Goal: Transaction & Acquisition: Purchase product/service

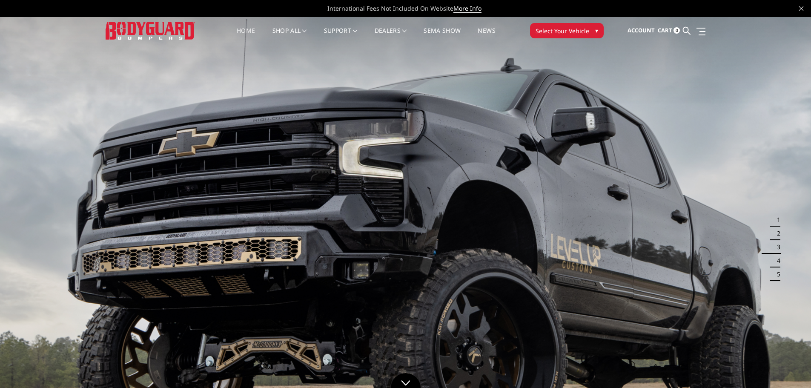
click at [685, 30] on icon at bounding box center [687, 31] width 8 height 8
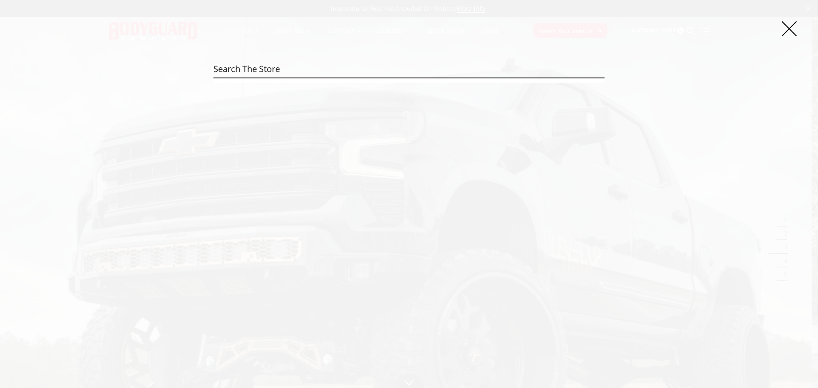
paste input "EER19BYWBNN"
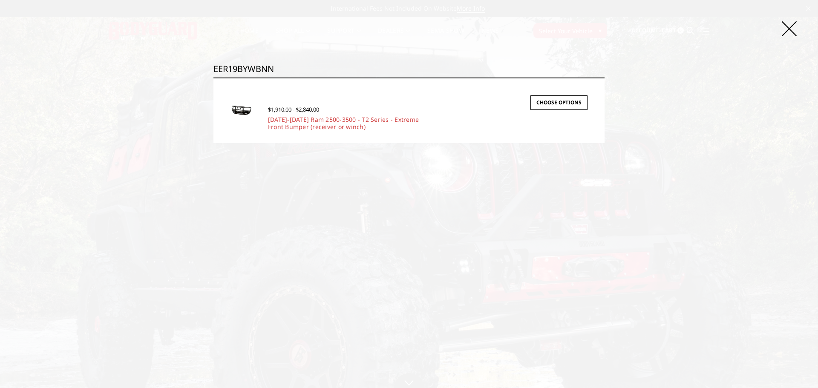
type input "EER19BYWBNN"
click at [308, 124] on link "[DATE]-[DATE] Ram 2500-3500 - T2 Series - Extreme Front Bumper (receiver or win…" at bounding box center [343, 122] width 151 height 15
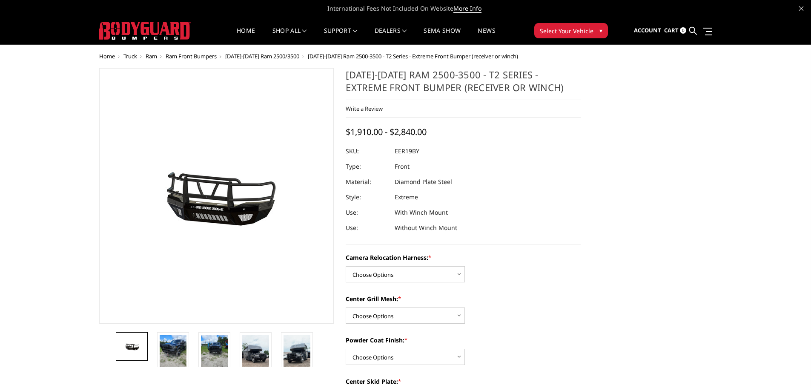
click at [380, 273] on select "Choose Options Without camera harness With camera harness" at bounding box center [405, 274] width 119 height 16
click at [346, 266] on select "Choose Options Without camera harness With camera harness" at bounding box center [405, 274] width 119 height 16
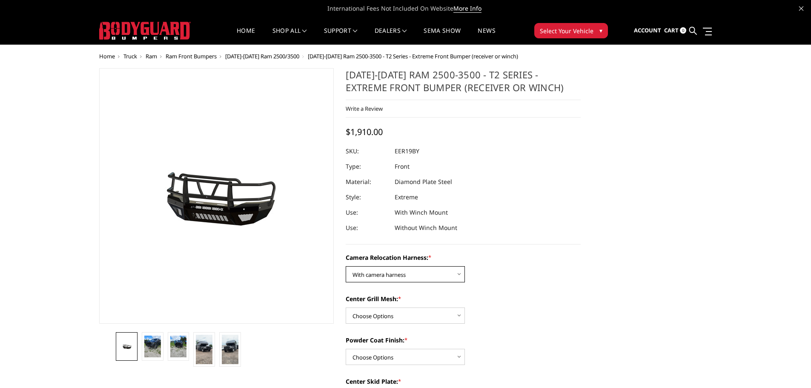
click at [432, 277] on select "Choose Options Without camera harness With camera harness" at bounding box center [405, 274] width 119 height 16
click at [346, 266] on select "Choose Options Without camera harness With camera harness" at bounding box center [405, 274] width 119 height 16
drag, startPoint x: 429, startPoint y: 270, endPoint x: 427, endPoint y: 278, distance: 8.2
click at [429, 270] on select "Choose Options Without camera harness With camera harness" at bounding box center [405, 274] width 119 height 16
select select "3819"
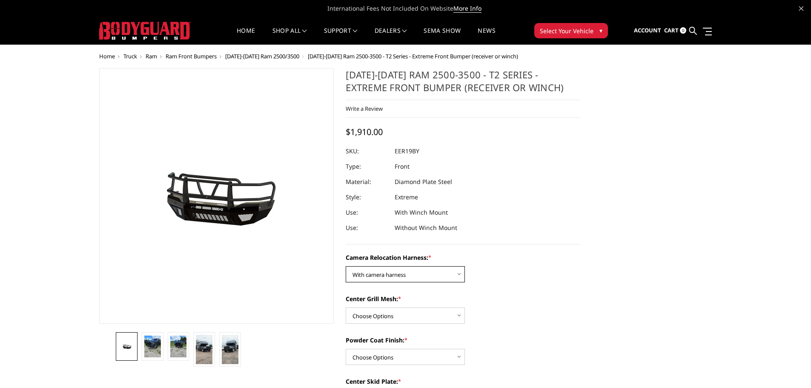
click at [346, 266] on select "Choose Options Without camera harness With camera harness" at bounding box center [405, 274] width 119 height 16
click at [424, 308] on select "Choose Options Without expanded metal With expanded metal" at bounding box center [405, 316] width 119 height 16
click at [346, 308] on select "Choose Options Without expanded metal With expanded metal" at bounding box center [405, 316] width 119 height 16
drag, startPoint x: 420, startPoint y: 316, endPoint x: 419, endPoint y: 323, distance: 6.5
click at [420, 317] on select "Choose Options Without expanded metal With expanded metal" at bounding box center [405, 316] width 119 height 16
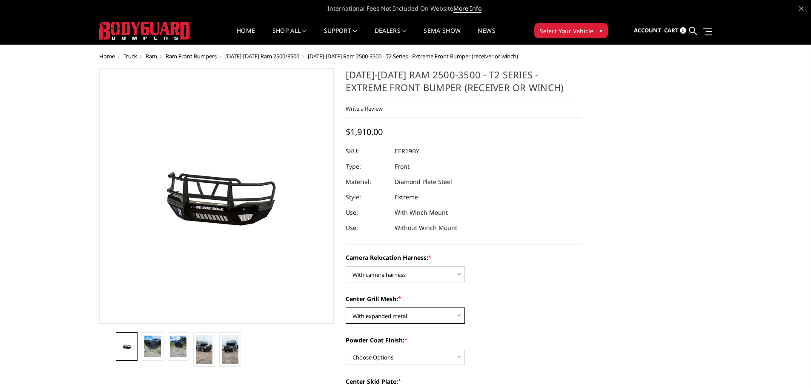
click at [346, 308] on select "Choose Options Without expanded metal With expanded metal" at bounding box center [405, 316] width 119 height 16
click at [428, 317] on select "Choose Options Without expanded metal With expanded metal" at bounding box center [405, 316] width 119 height 16
select select "3818"
click at [346, 308] on select "Choose Options Without expanded metal With expanded metal" at bounding box center [405, 316] width 119 height 16
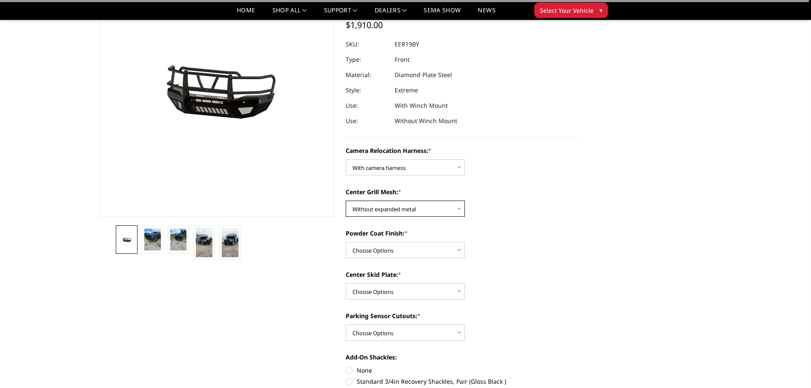
scroll to position [85, 0]
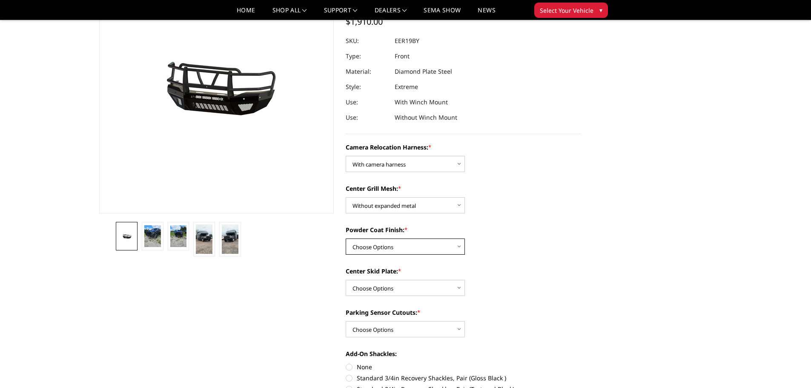
click at [417, 245] on select "Choose Options Textured Black Powder Coat Gloss Black Powder Coat Bare Metal" at bounding box center [405, 247] width 119 height 16
select select "3814"
click at [346, 239] on select "Choose Options Textured Black Powder Coat Gloss Black Powder Coat Bare Metal" at bounding box center [405, 247] width 119 height 16
click at [430, 283] on select "Choose Options Winch Mount Skid Plate Standard Skid Plate (included) 2" Receive…" at bounding box center [405, 288] width 119 height 16
select select "3813"
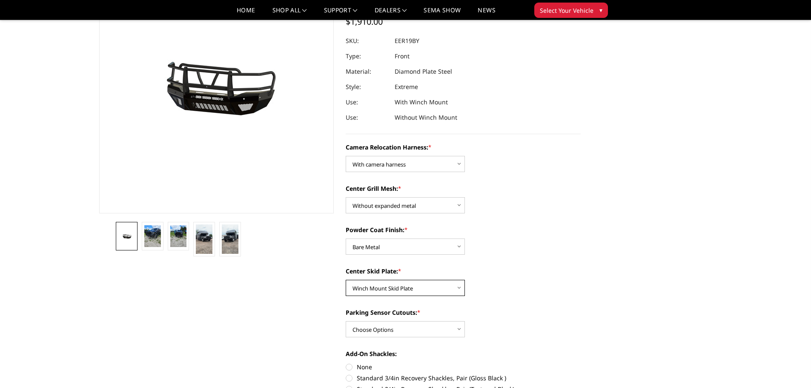
click at [346, 280] on select "Choose Options Winch Mount Skid Plate Standard Skid Plate (included) 2" Receive…" at bounding box center [405, 288] width 119 height 16
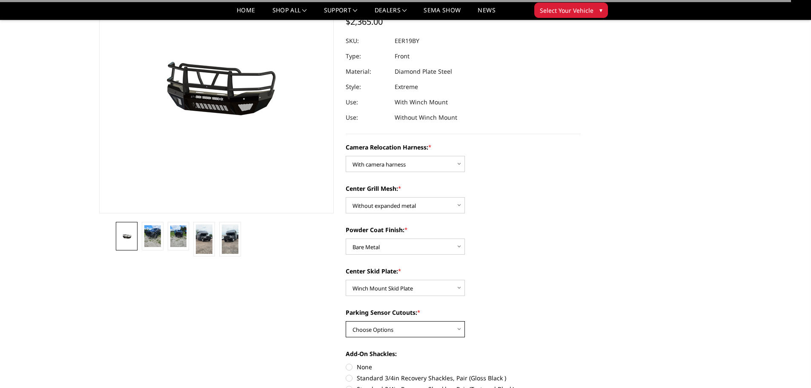
click at [425, 328] on select "Choose Options Yes - With Parking Sensor Cutouts" at bounding box center [405, 329] width 119 height 16
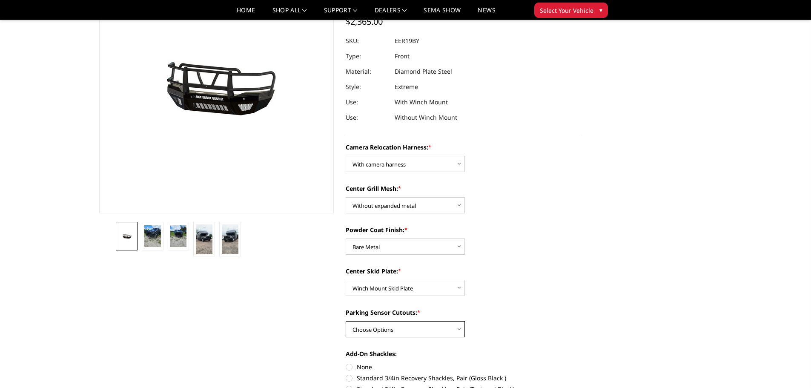
select select "3810"
click at [346, 321] on select "Choose Options Yes - With Parking Sensor Cutouts" at bounding box center [405, 329] width 119 height 16
click at [410, 164] on select "Choose Options Without camera harness With camera harness" at bounding box center [405, 164] width 119 height 16
select select "3820"
click at [346, 156] on select "Choose Options Without camera harness With camera harness" at bounding box center [405, 164] width 119 height 16
